Goal: Task Accomplishment & Management: Use online tool/utility

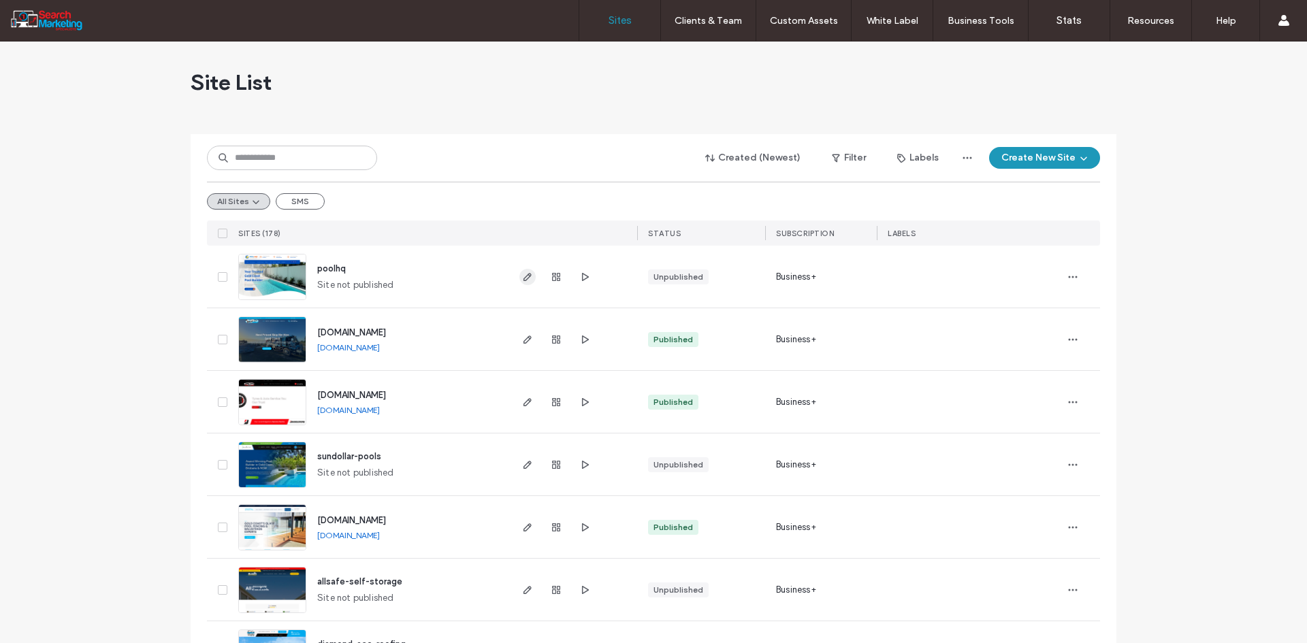
click at [523, 280] on icon "button" at bounding box center [527, 277] width 11 height 11
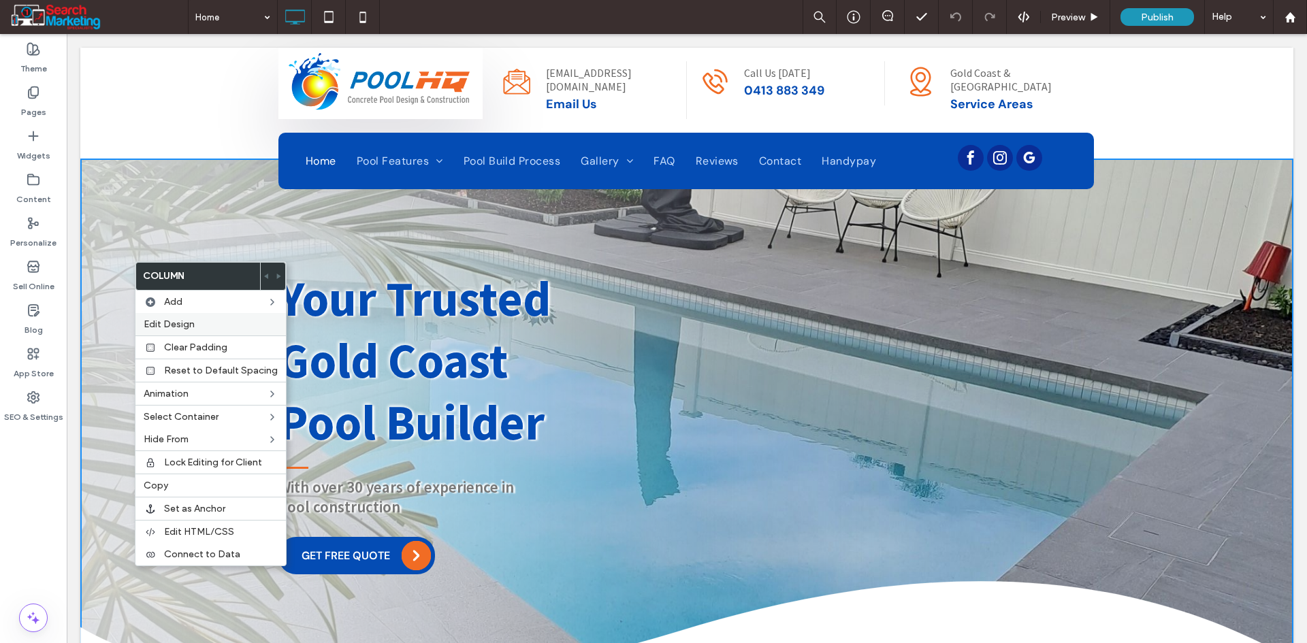
drag, startPoint x: 0, startPoint y: 0, endPoint x: 207, endPoint y: 327, distance: 387.3
click at [207, 327] on label "Edit Design" at bounding box center [211, 325] width 134 height 12
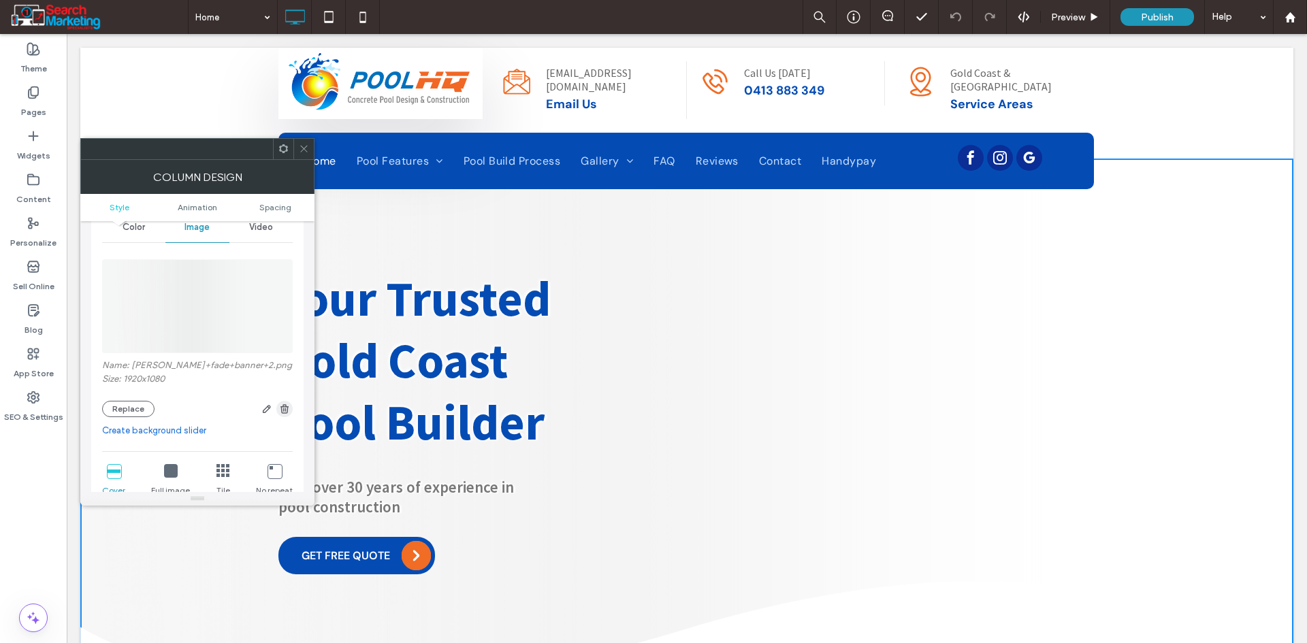
scroll to position [68, 0]
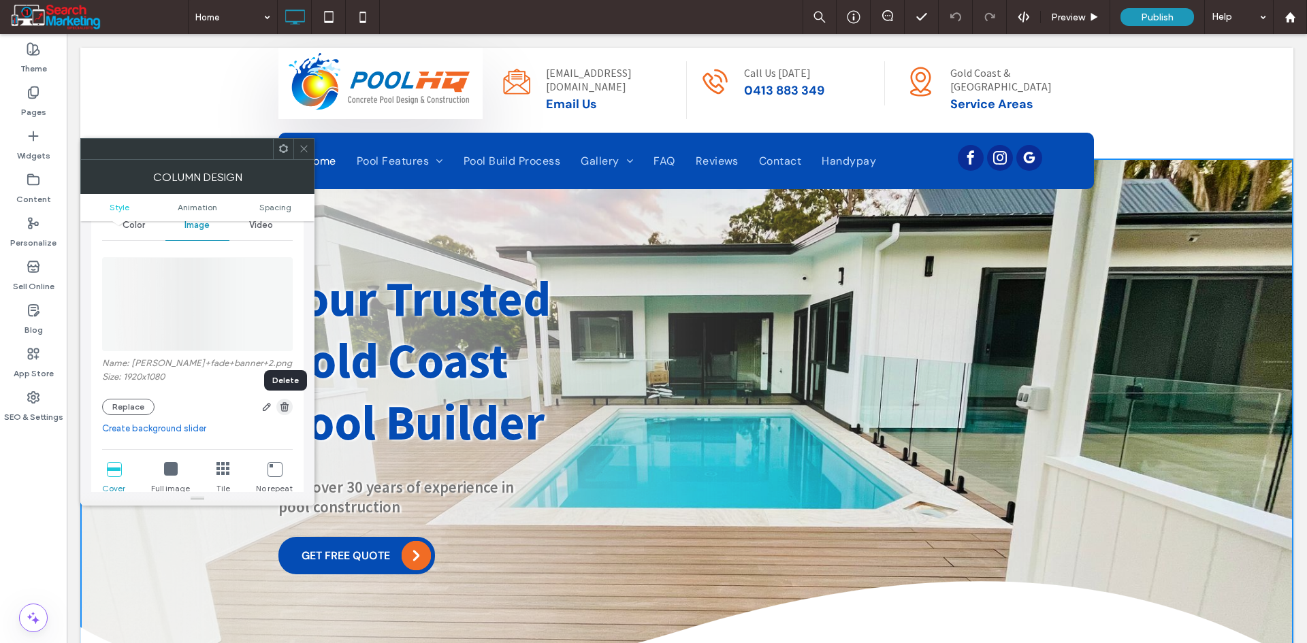
click at [289, 406] on icon "button" at bounding box center [284, 407] width 11 height 11
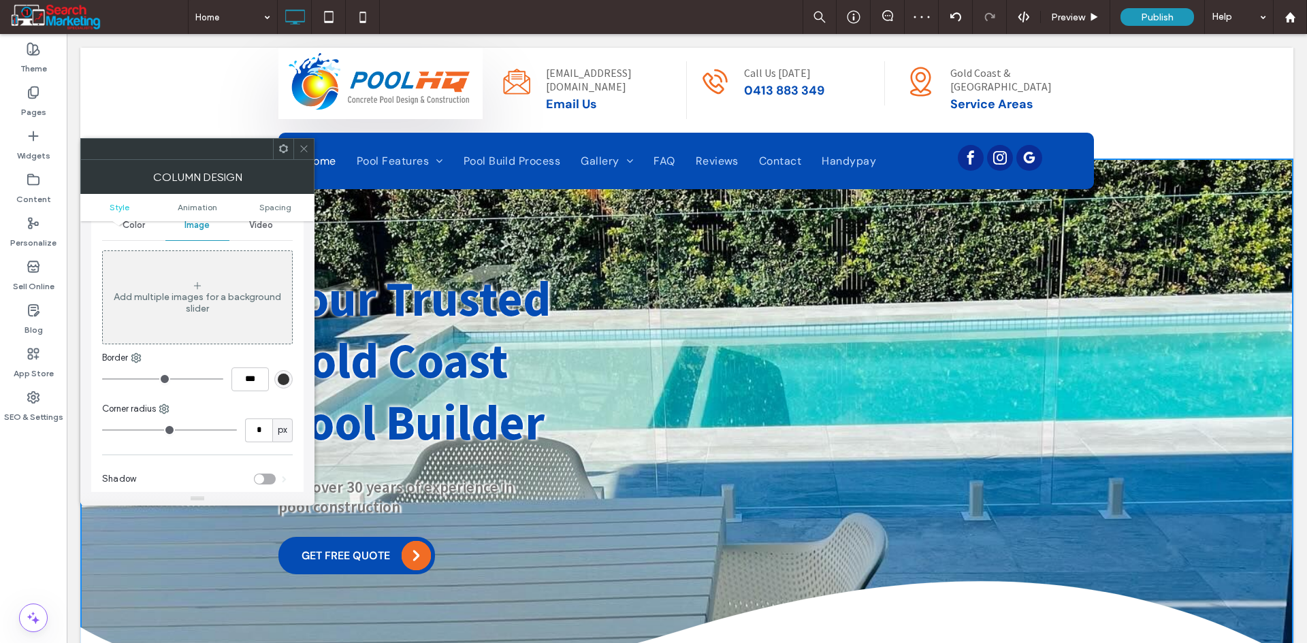
click at [306, 152] on icon at bounding box center [304, 149] width 10 height 10
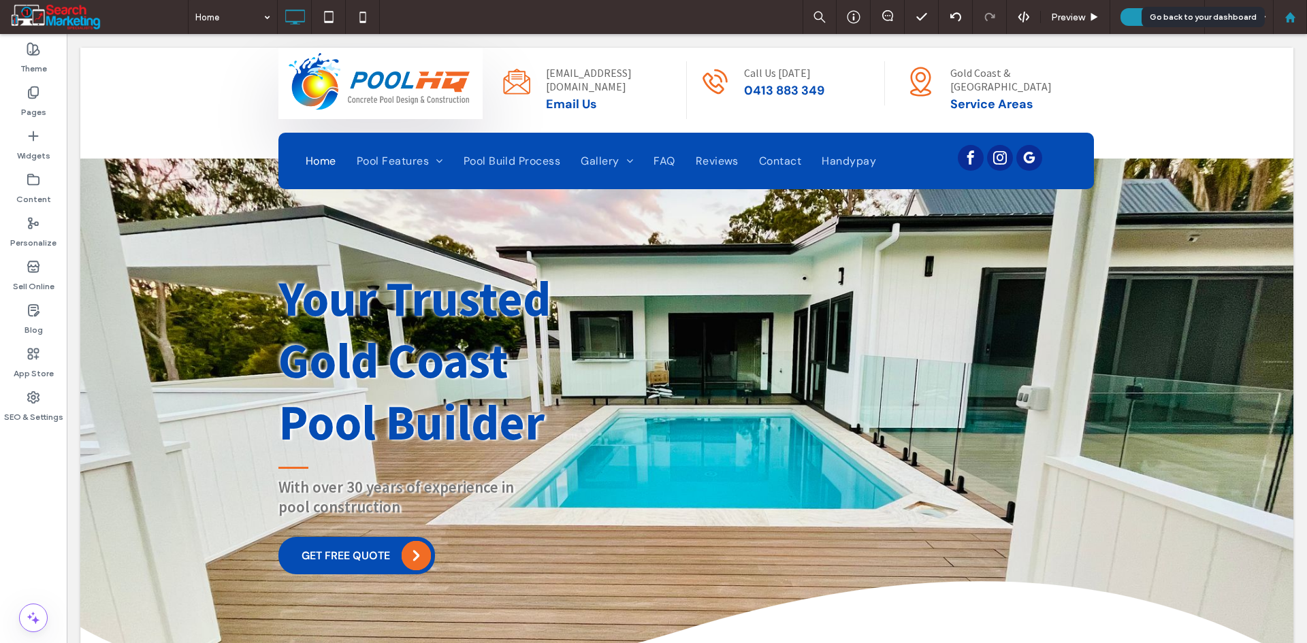
drag, startPoint x: 1294, startPoint y: 21, endPoint x: 1274, endPoint y: 18, distance: 20.7
click at [1294, 21] on icon at bounding box center [1290, 18] width 12 height 12
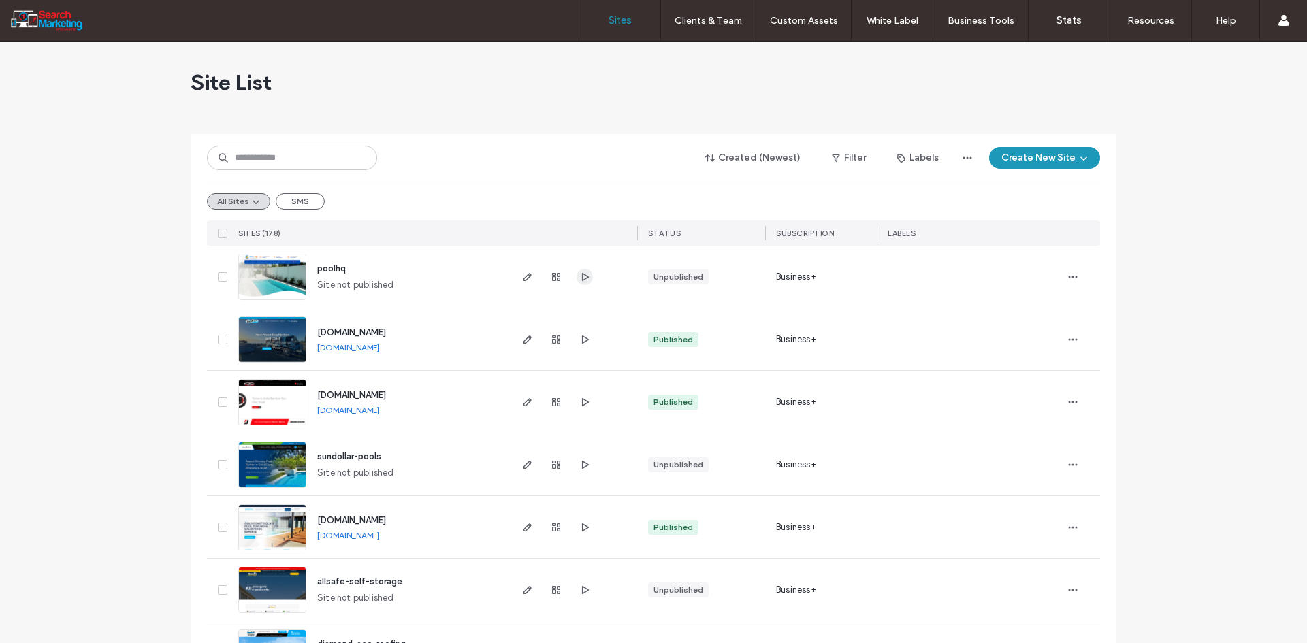
click at [582, 275] on use "button" at bounding box center [585, 276] width 7 height 8
click at [523, 276] on icon "button" at bounding box center [527, 277] width 11 height 11
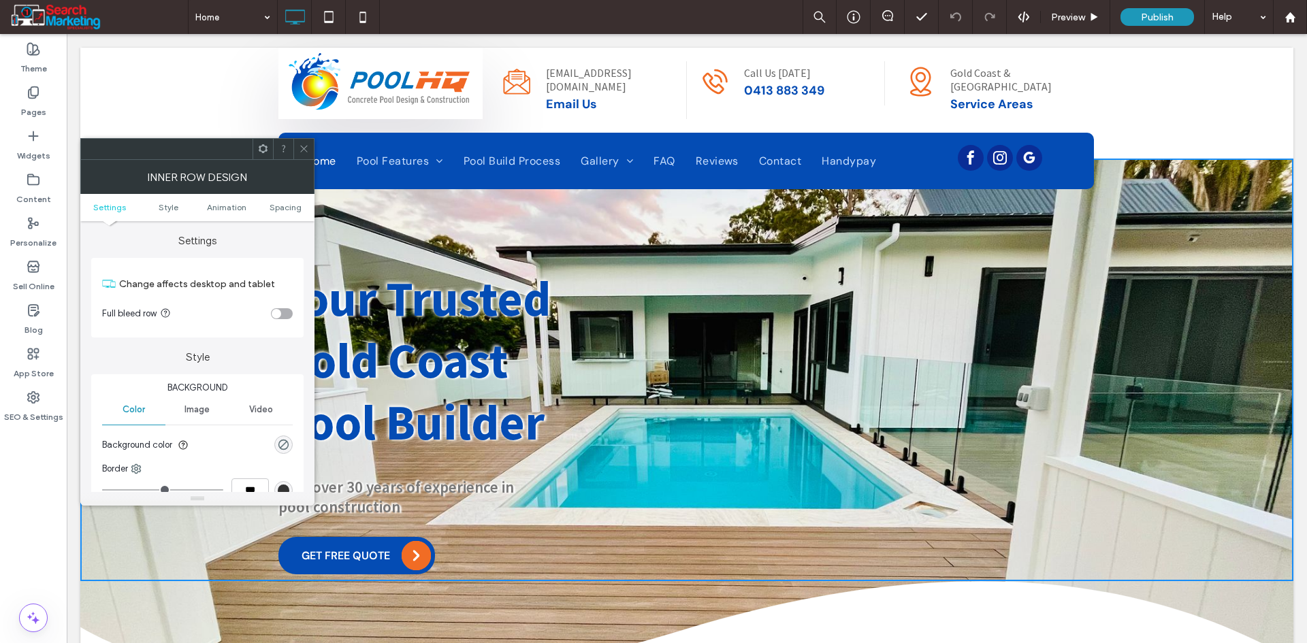
click at [303, 146] on icon at bounding box center [304, 149] width 10 height 10
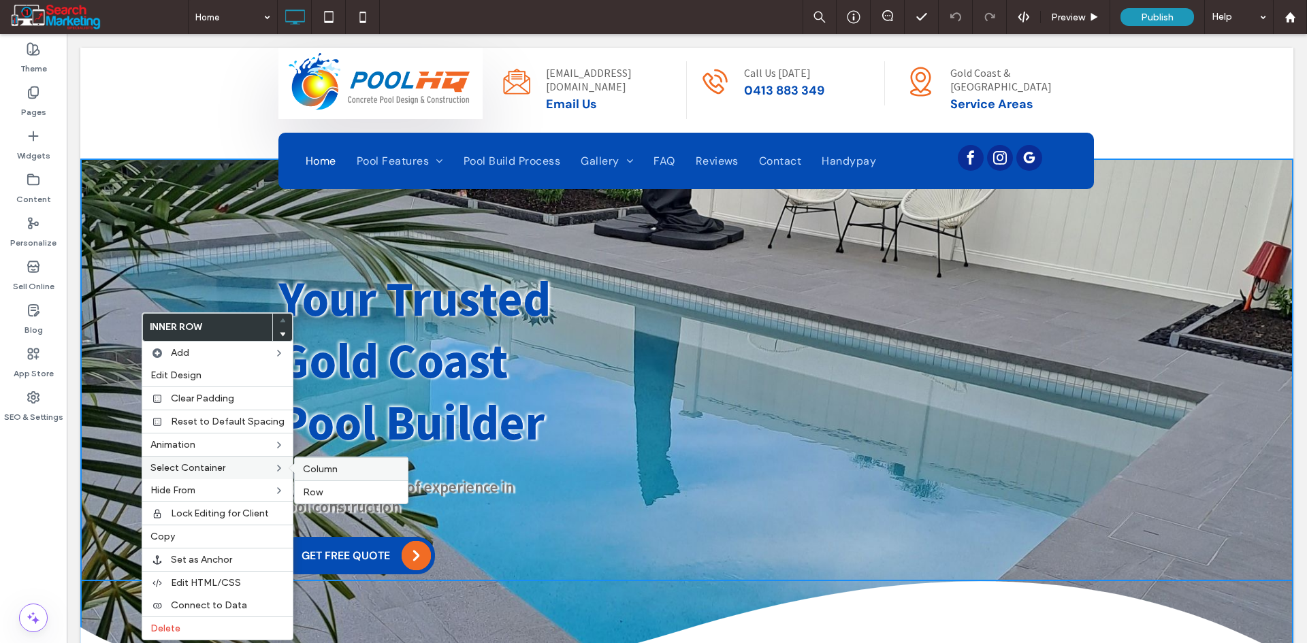
drag, startPoint x: 348, startPoint y: 476, endPoint x: 282, endPoint y: 442, distance: 74.0
click at [348, 476] on div "Column" at bounding box center [351, 468] width 113 height 23
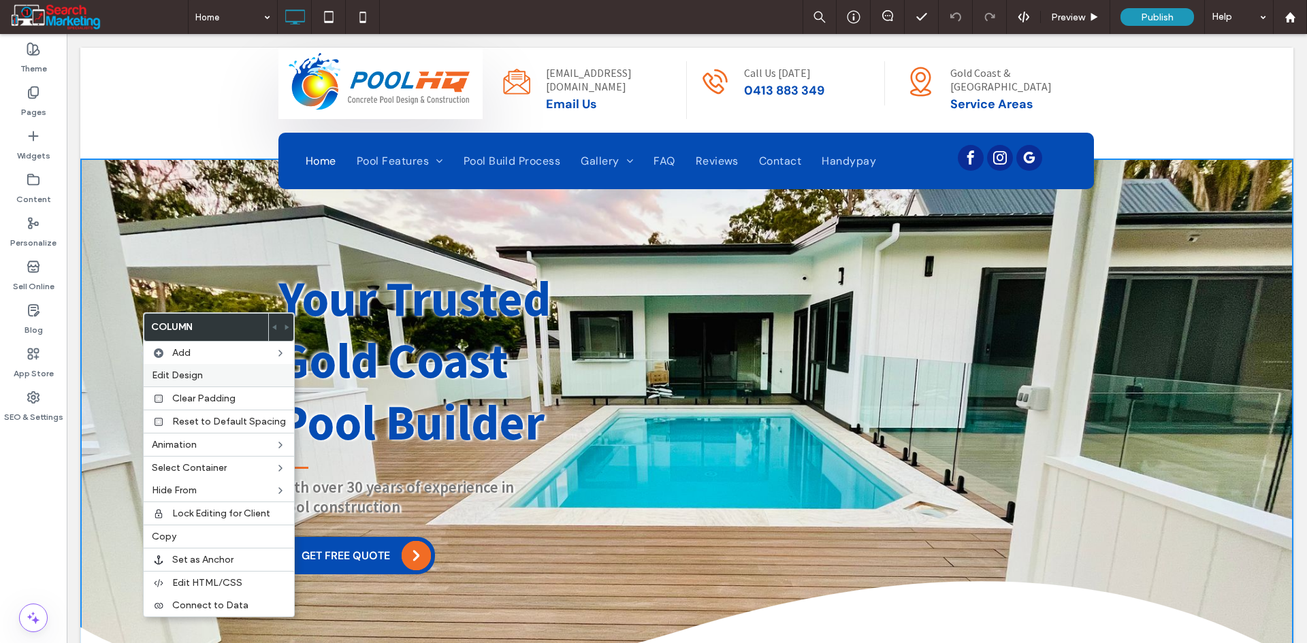
click at [212, 374] on label "Edit Design" at bounding box center [219, 376] width 134 height 12
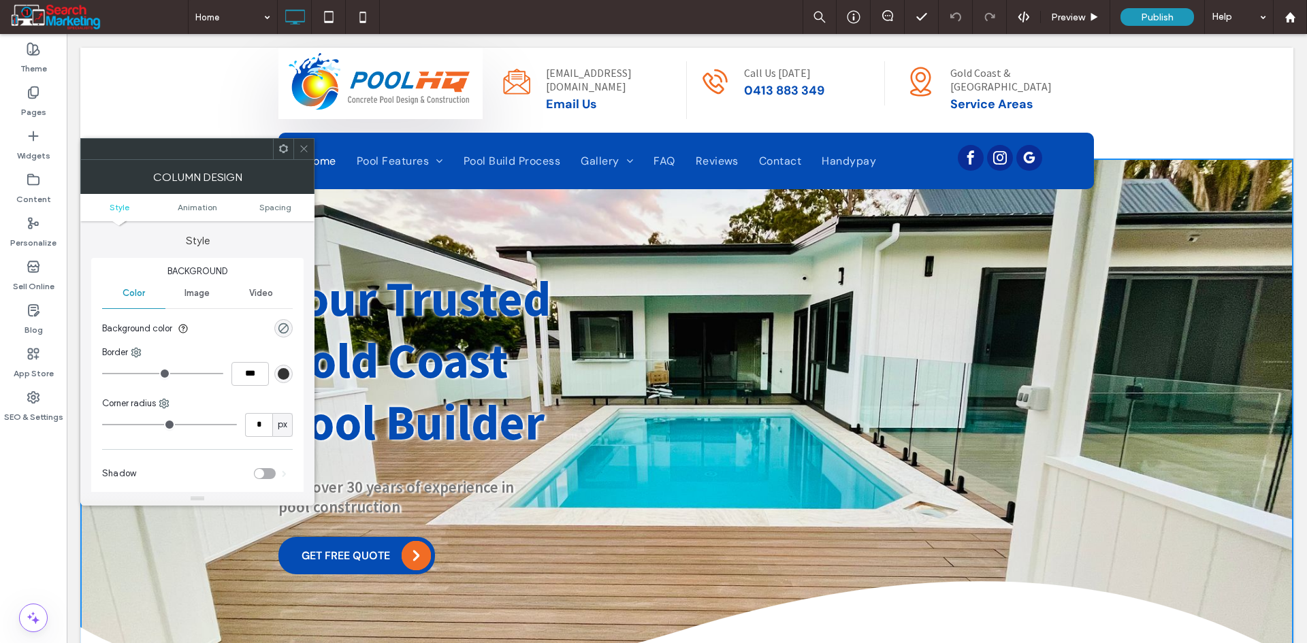
click at [199, 291] on span "Image" at bounding box center [196, 293] width 25 height 11
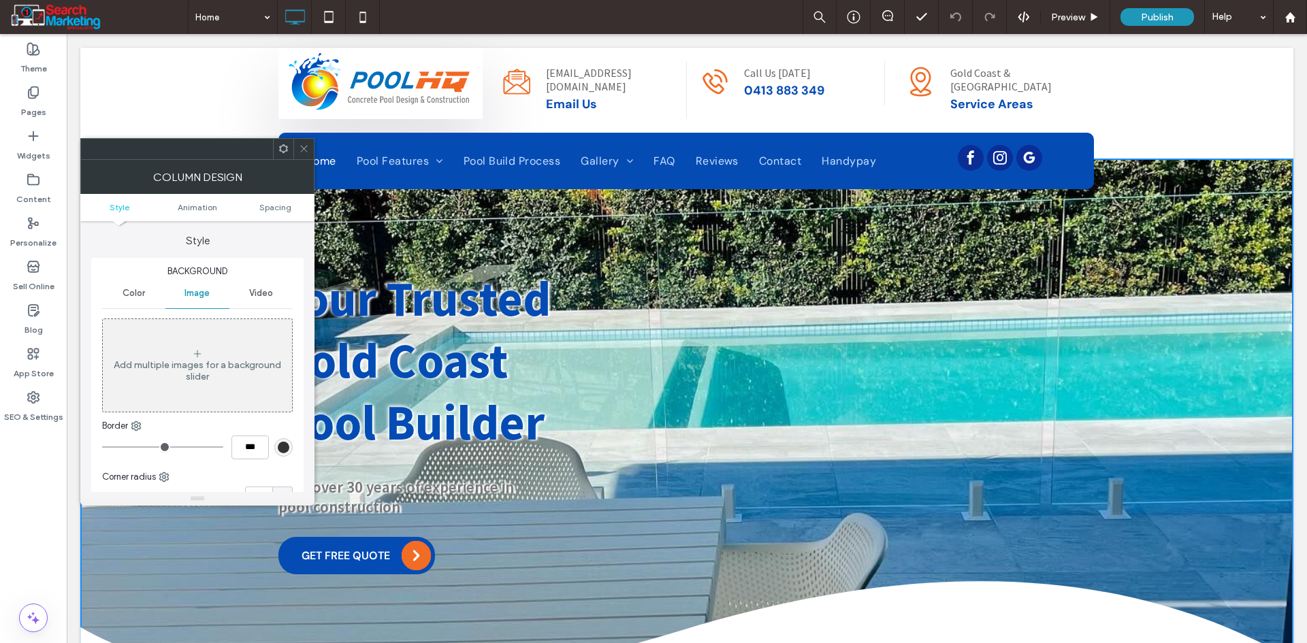
click at [235, 379] on div "Add multiple images for a background slider" at bounding box center [197, 370] width 189 height 23
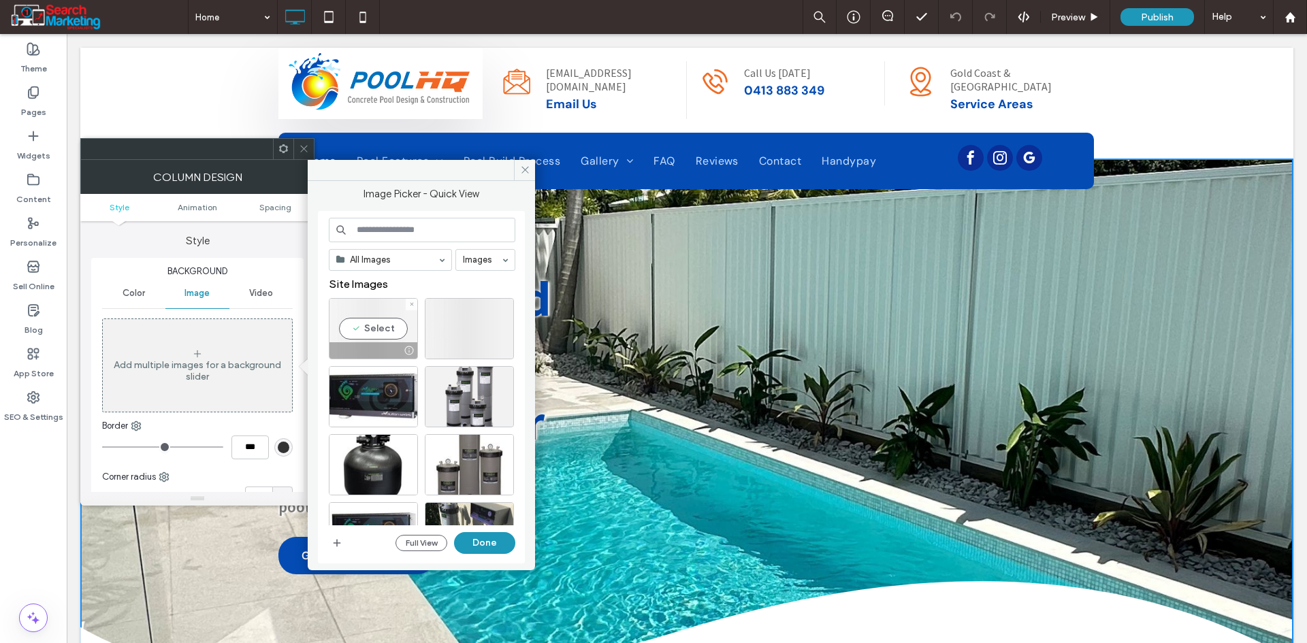
click at [379, 321] on div "Select" at bounding box center [373, 328] width 89 height 61
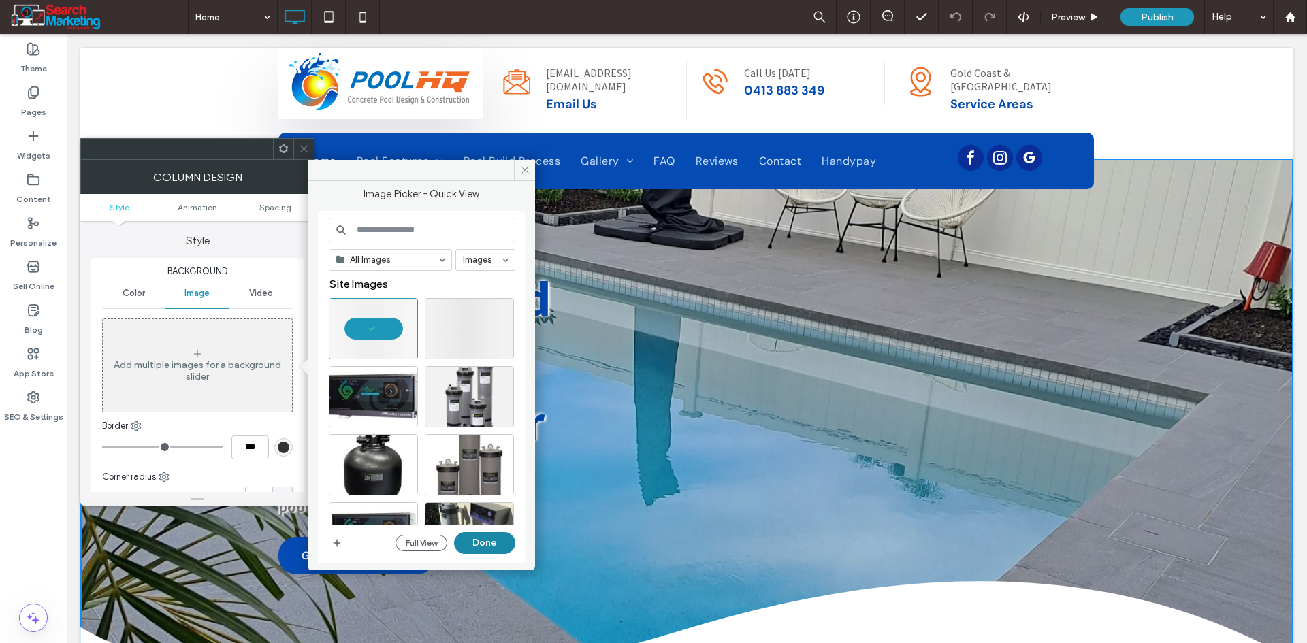
click at [476, 543] on button "Done" at bounding box center [484, 543] width 61 height 22
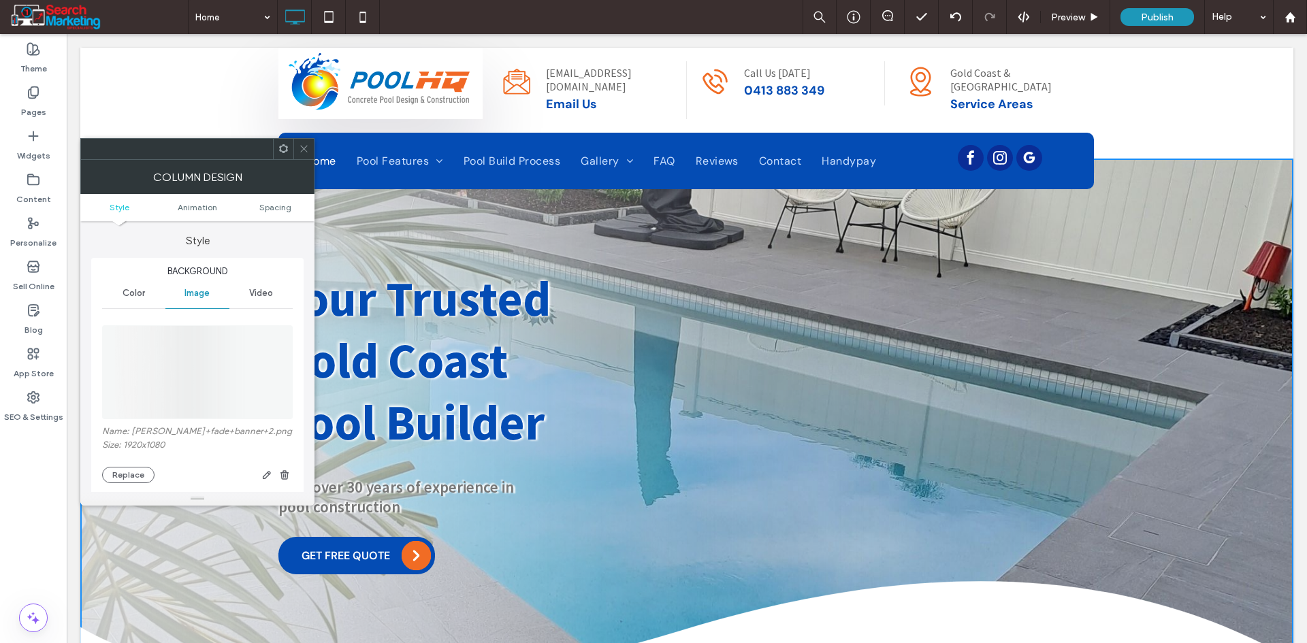
click at [298, 140] on div at bounding box center [303, 149] width 20 height 20
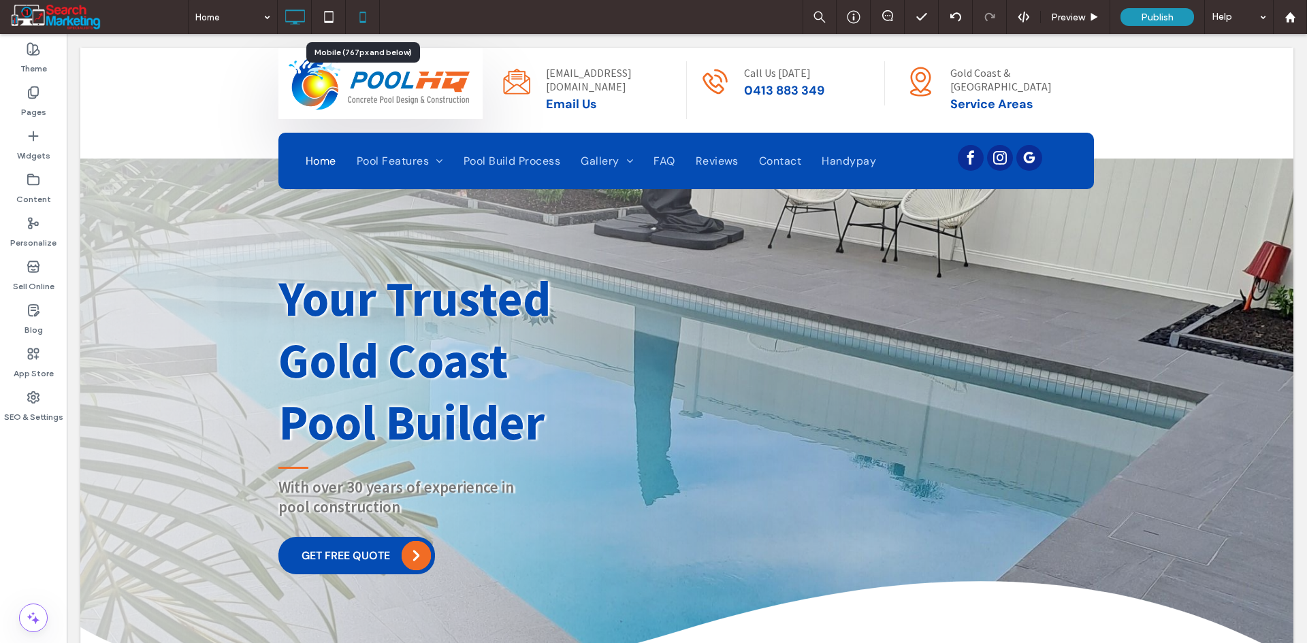
click at [363, 7] on icon at bounding box center [362, 16] width 27 height 27
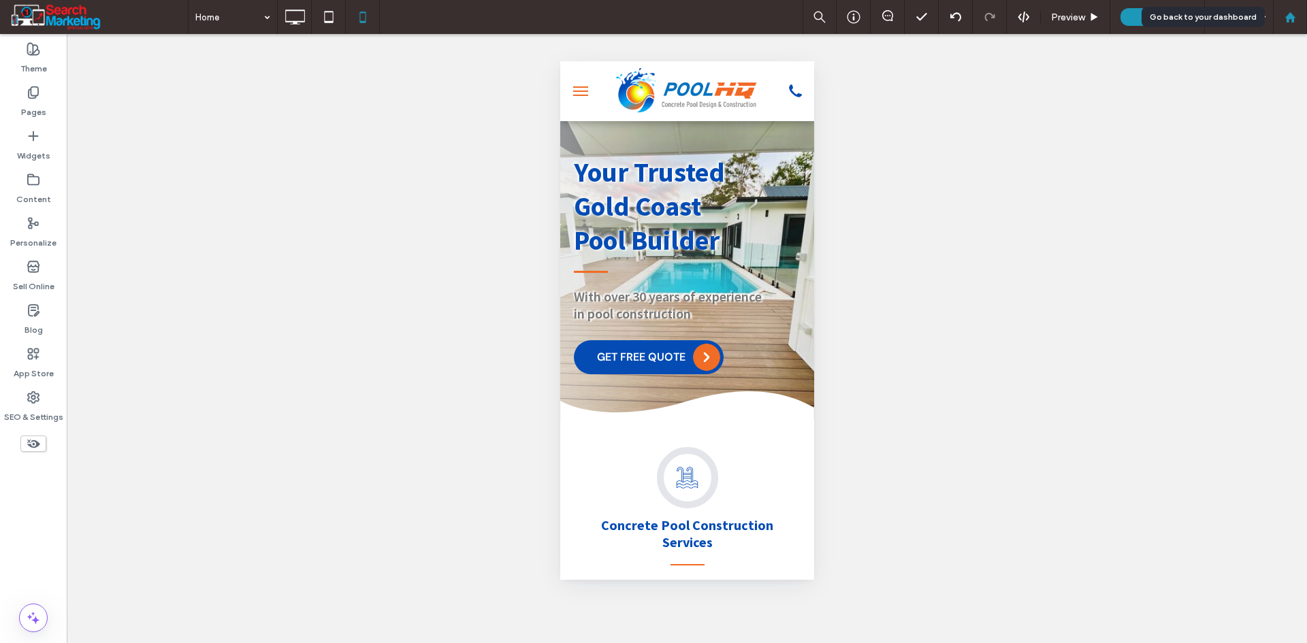
click at [1290, 18] on use at bounding box center [1289, 17] width 10 height 10
